Goal: Find specific page/section: Find specific page/section

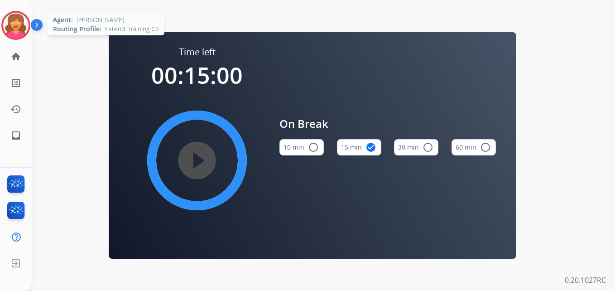
click at [21, 27] on img at bounding box center [15, 25] width 25 height 25
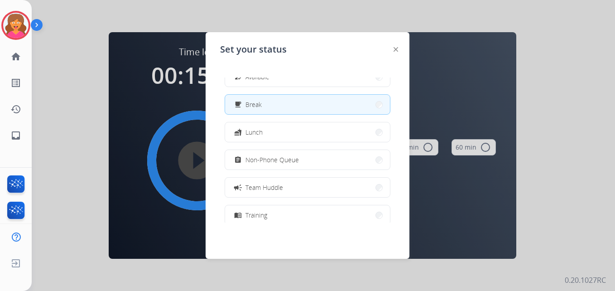
scroll to position [45, 0]
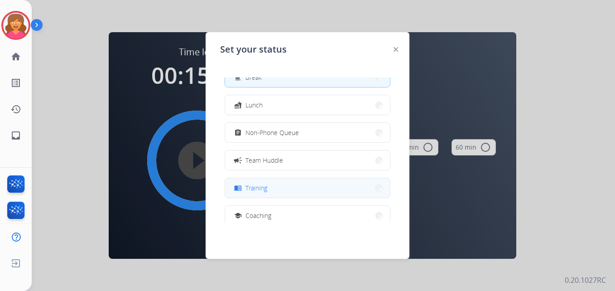
click at [293, 189] on button "menu_book Training" at bounding box center [307, 187] width 165 height 19
